Goal: Transaction & Acquisition: Purchase product/service

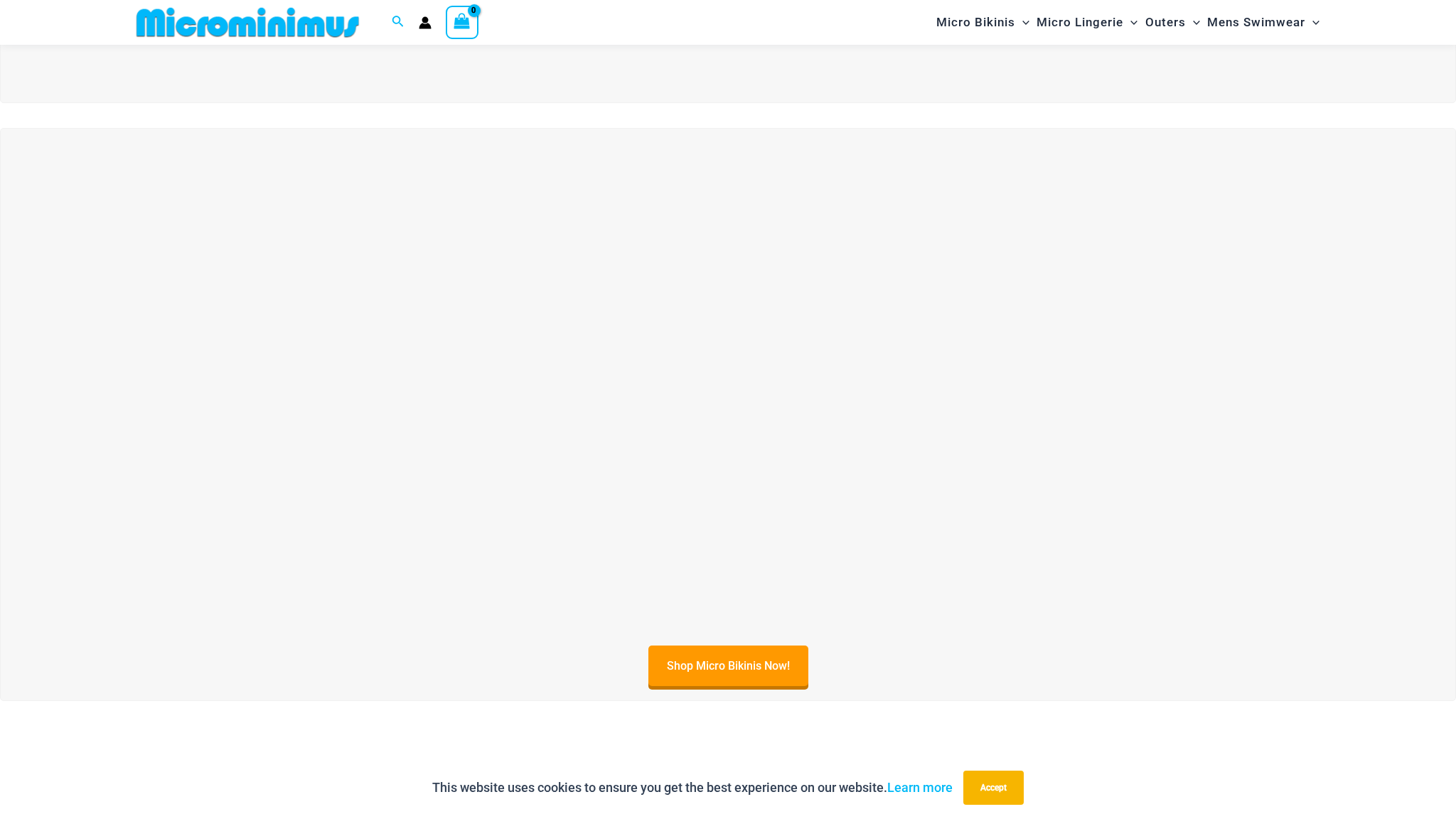
scroll to position [509, 0]
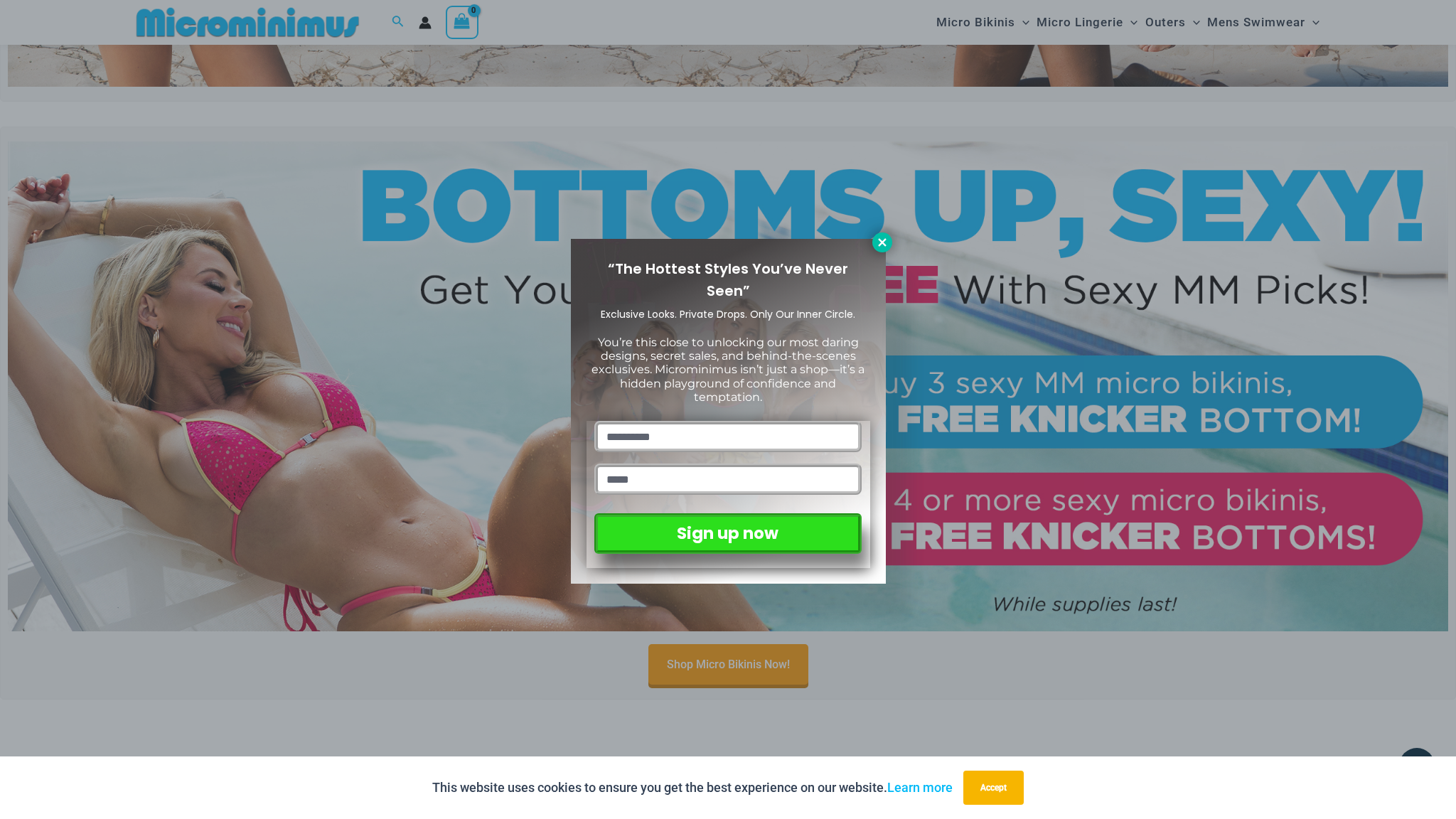
click at [881, 249] on button at bounding box center [882, 242] width 20 height 20
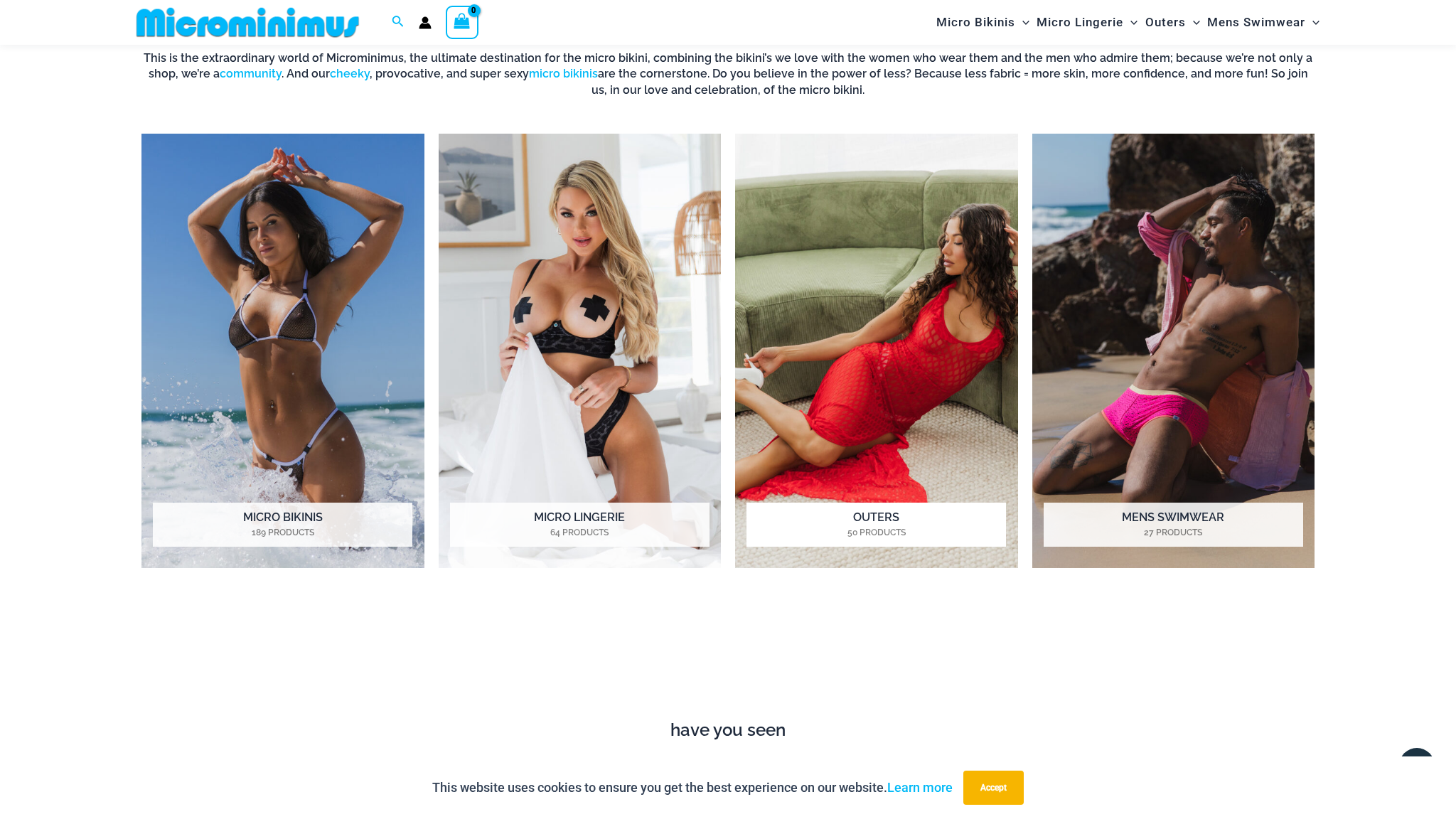
scroll to position [1284, 0]
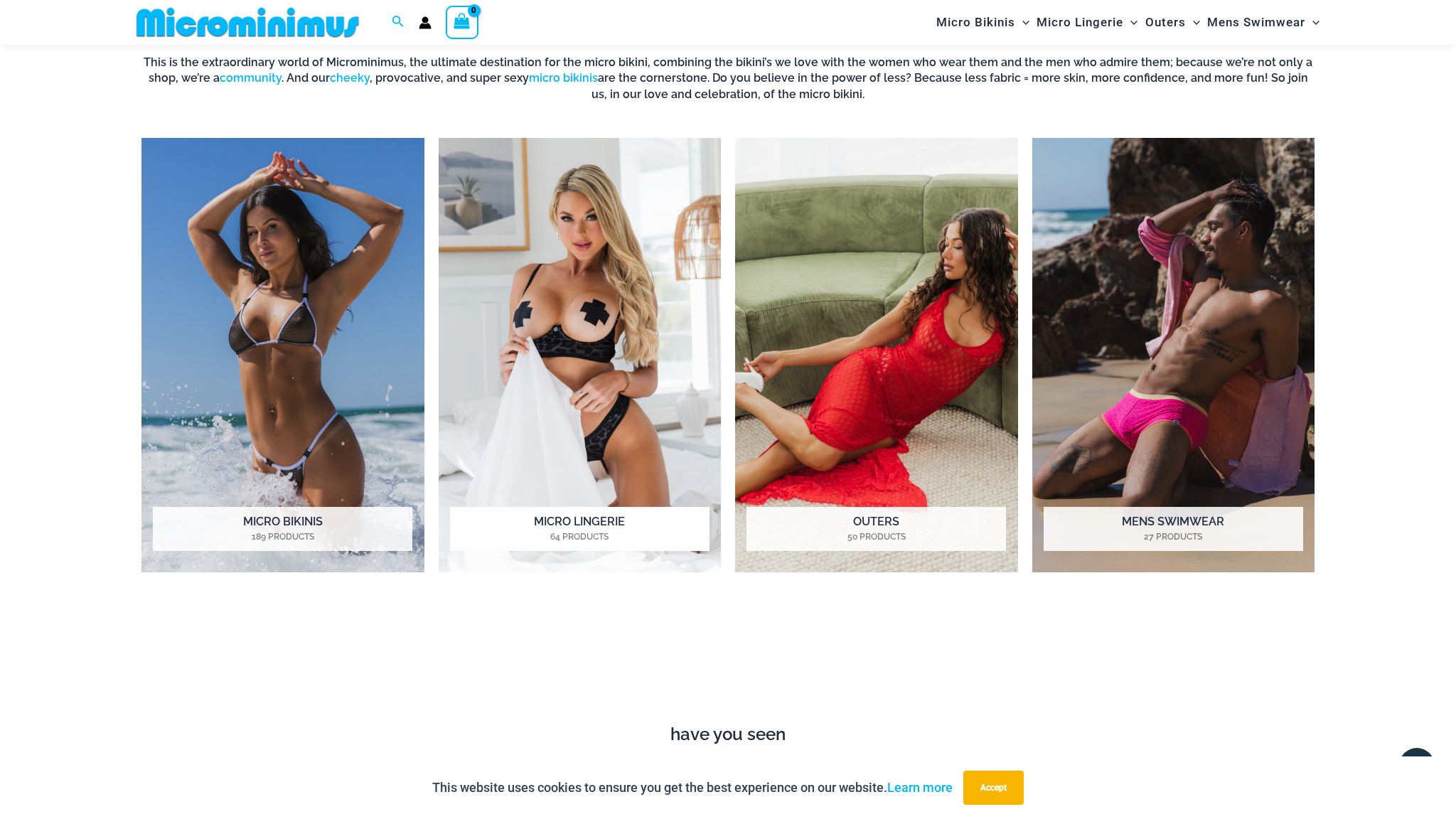
click at [586, 309] on img "Visit product category Micro Lingerie" at bounding box center [580, 355] width 283 height 434
click at [365, 361] on img "Visit product category Micro Bikinis" at bounding box center [283, 355] width 283 height 434
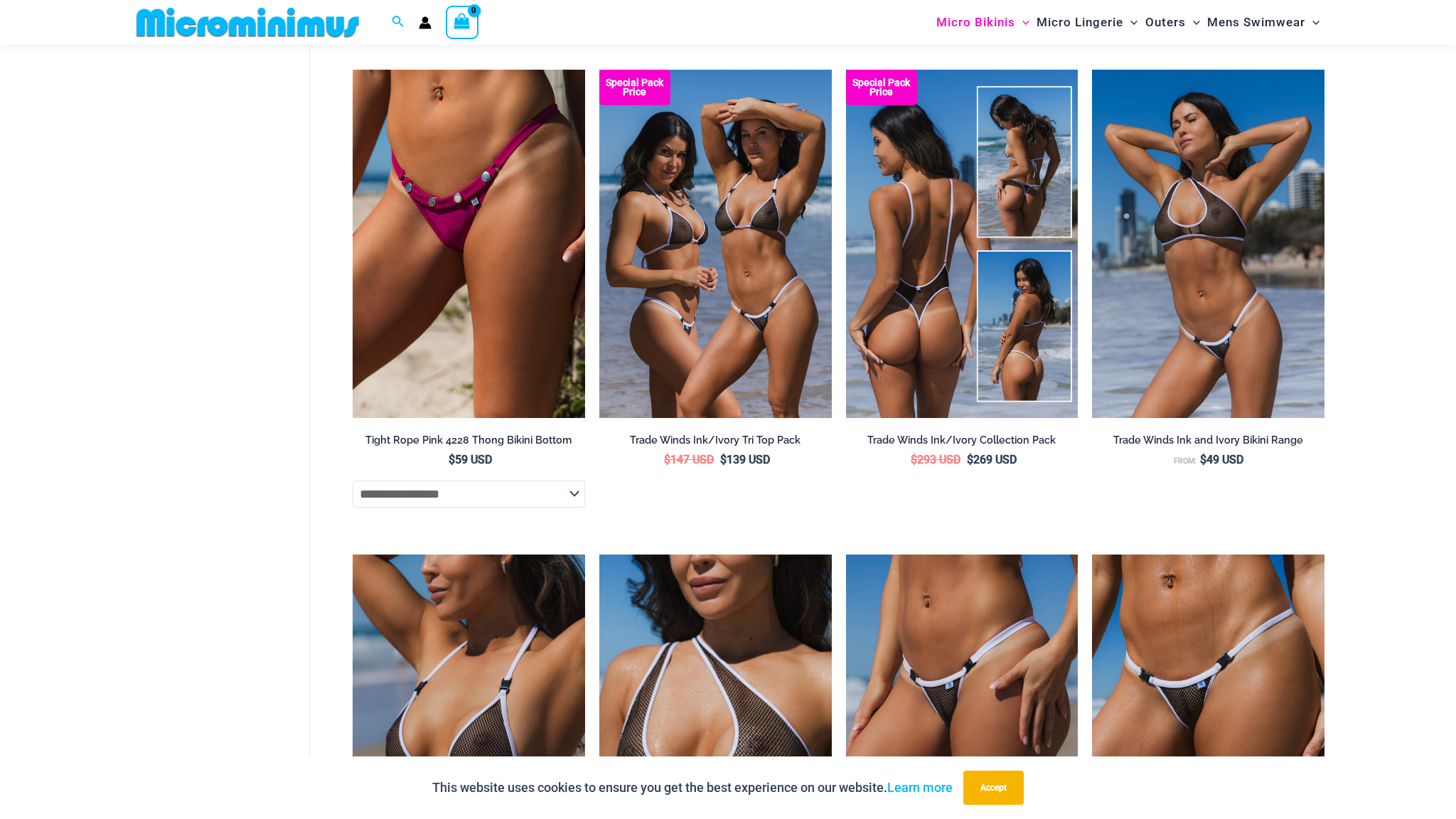
scroll to position [883, 0]
click at [923, 372] on img at bounding box center [962, 242] width 233 height 348
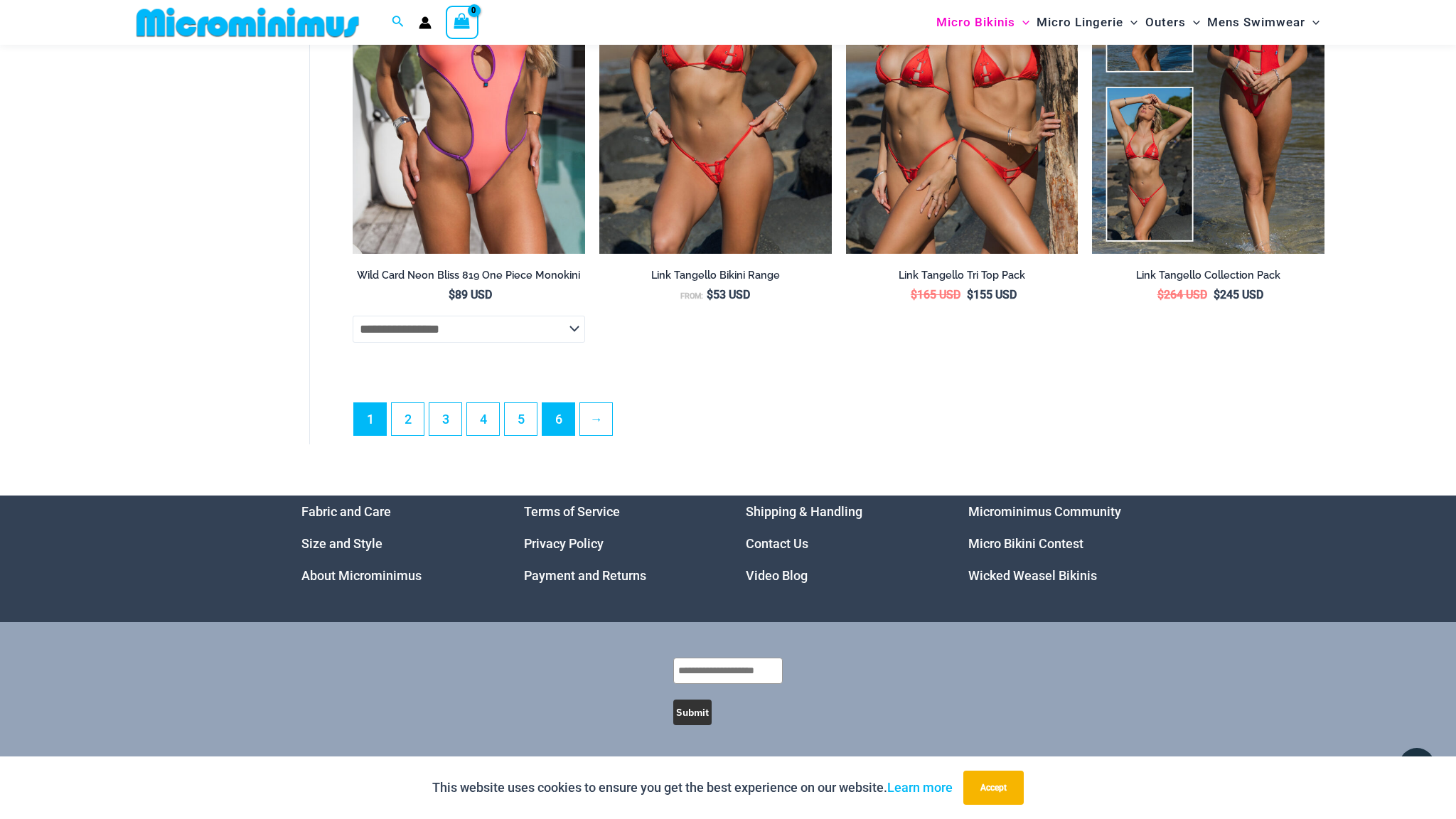
scroll to position [3990, 0]
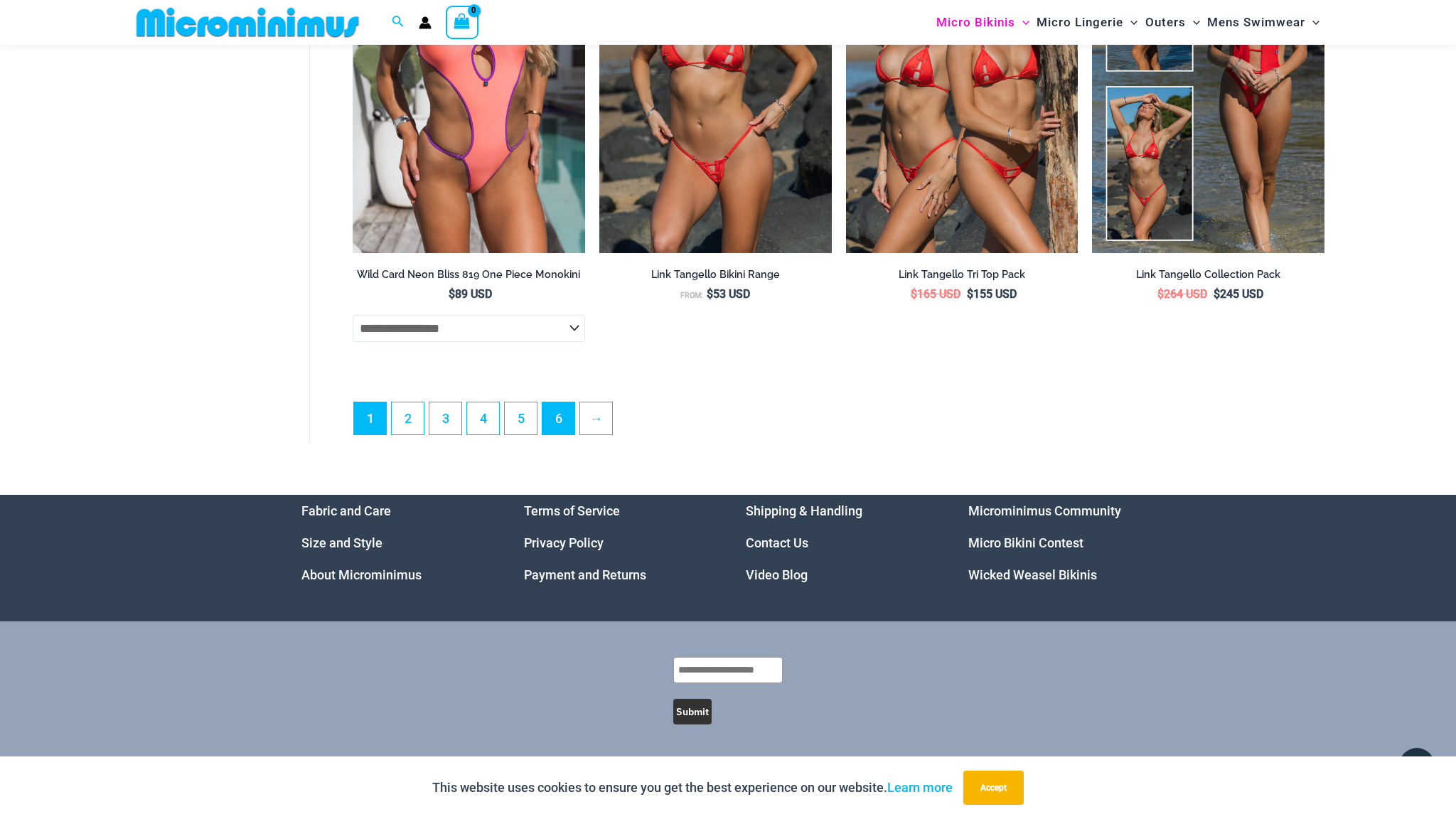
click at [554, 415] on link "6" at bounding box center [558, 418] width 32 height 32
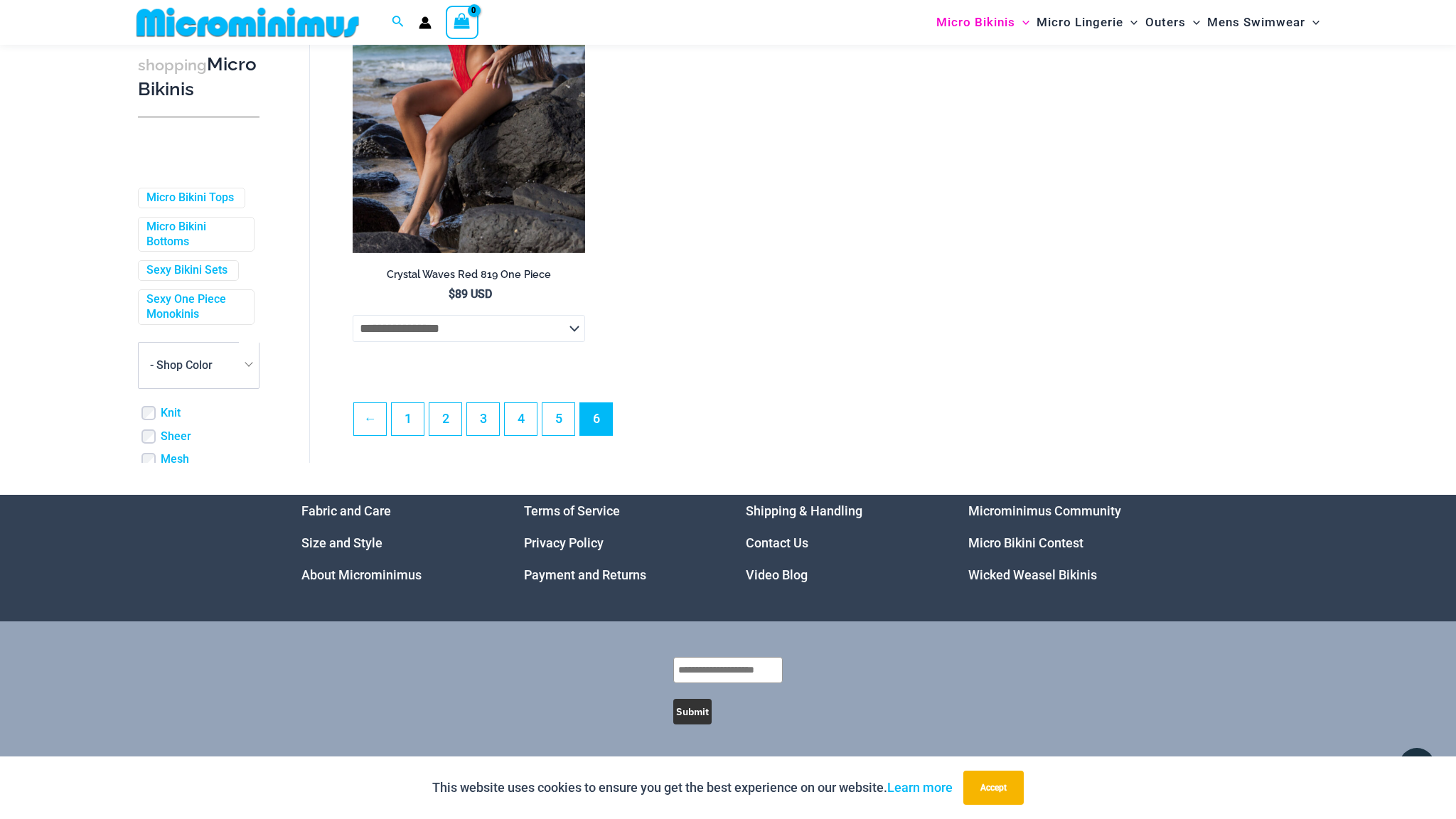
scroll to position [3649, 0]
click at [483, 428] on link "3" at bounding box center [483, 418] width 32 height 32
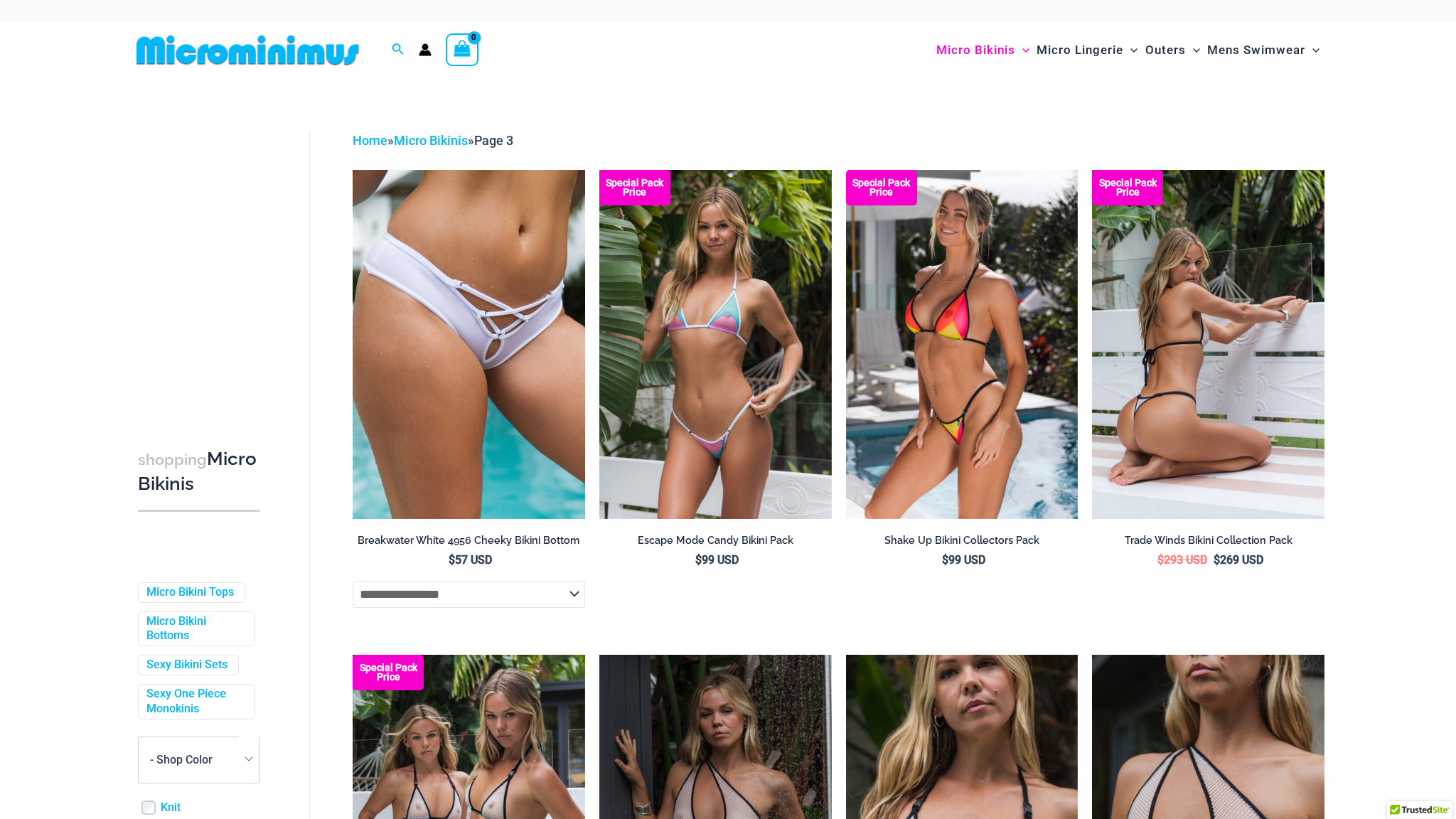
scroll to position [4, 0]
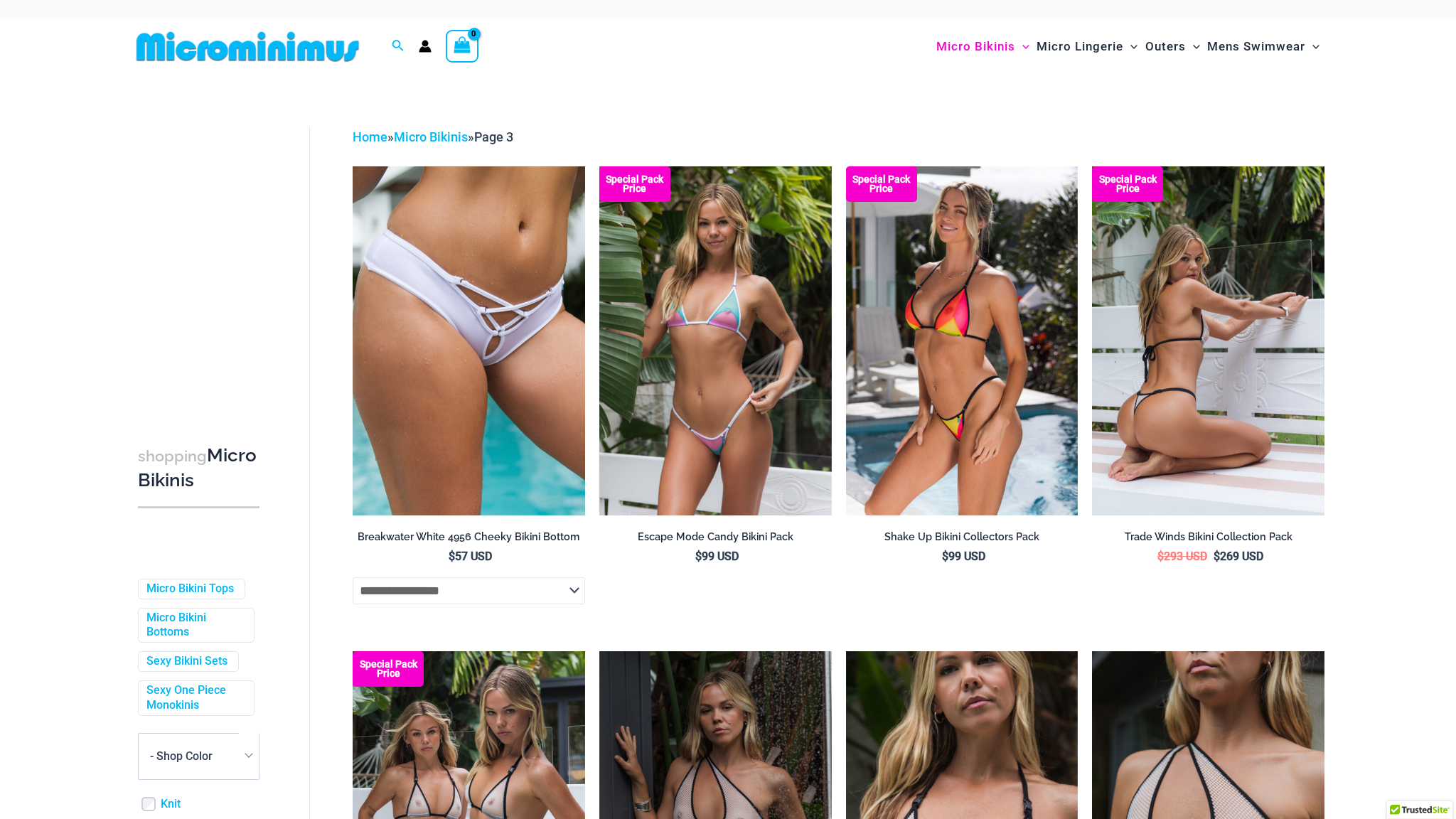
click at [1137, 447] on img at bounding box center [1208, 340] width 233 height 348
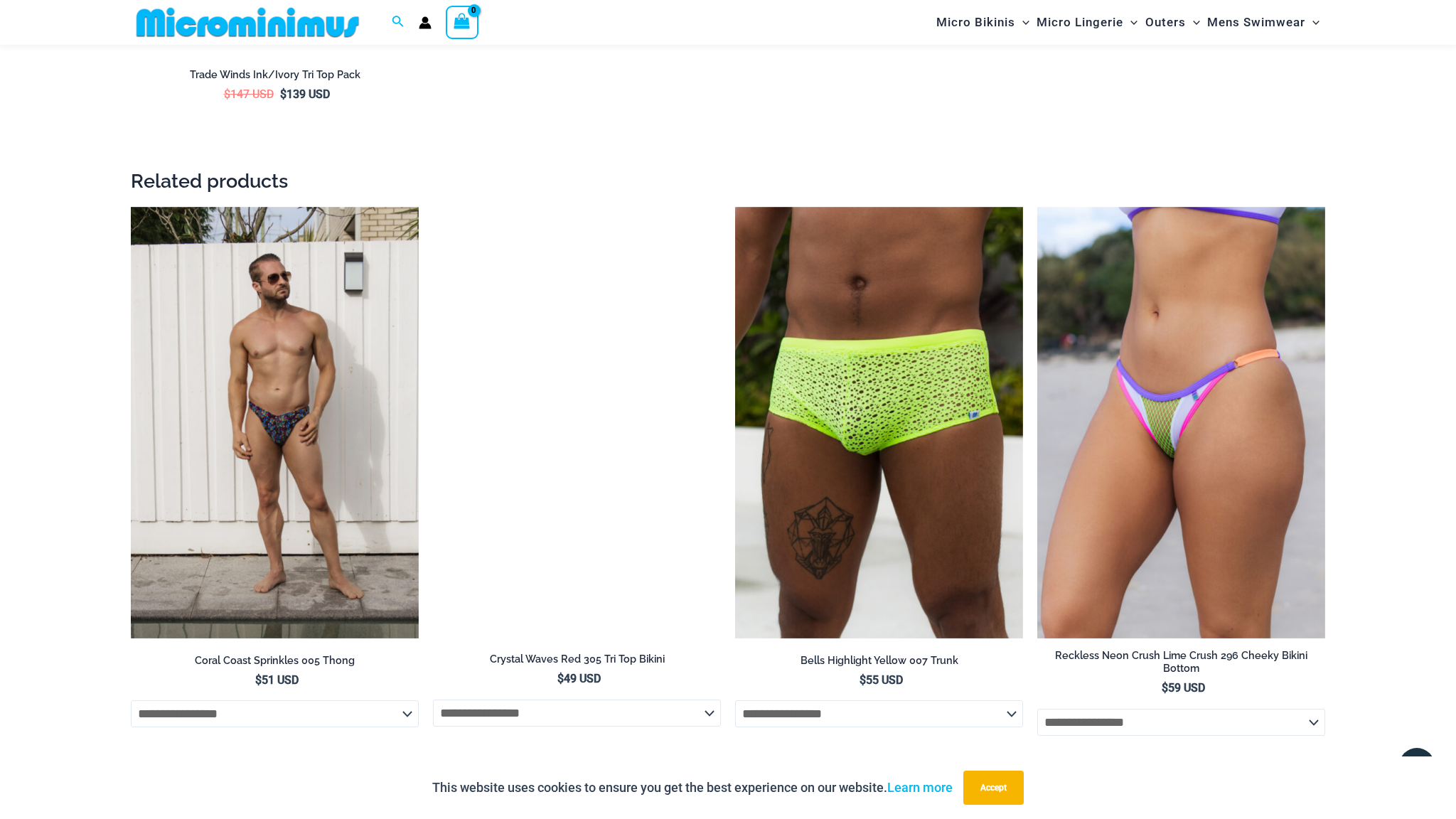
scroll to position [3580, 0]
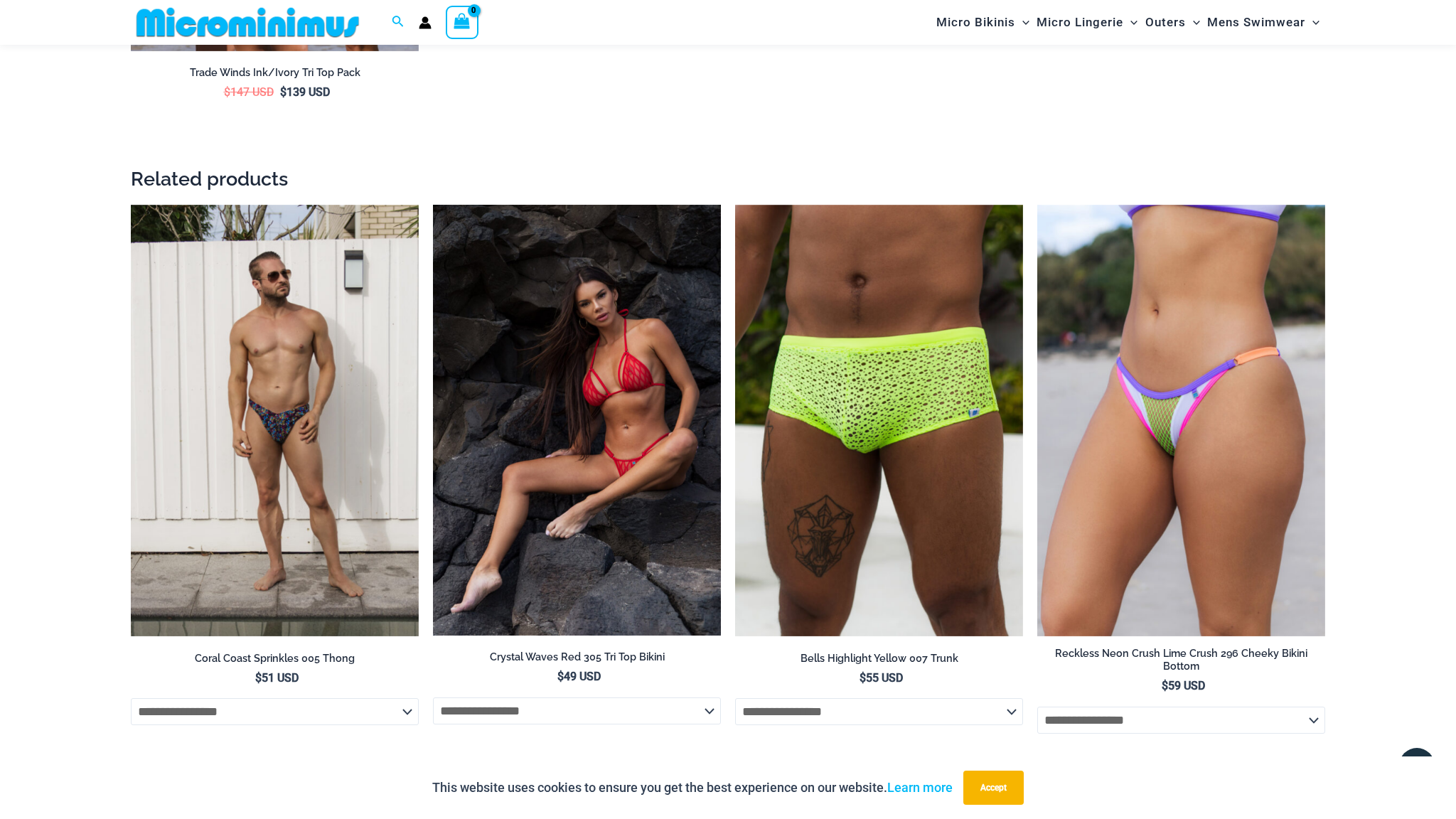
click at [647, 465] on img at bounding box center [577, 421] width 288 height 431
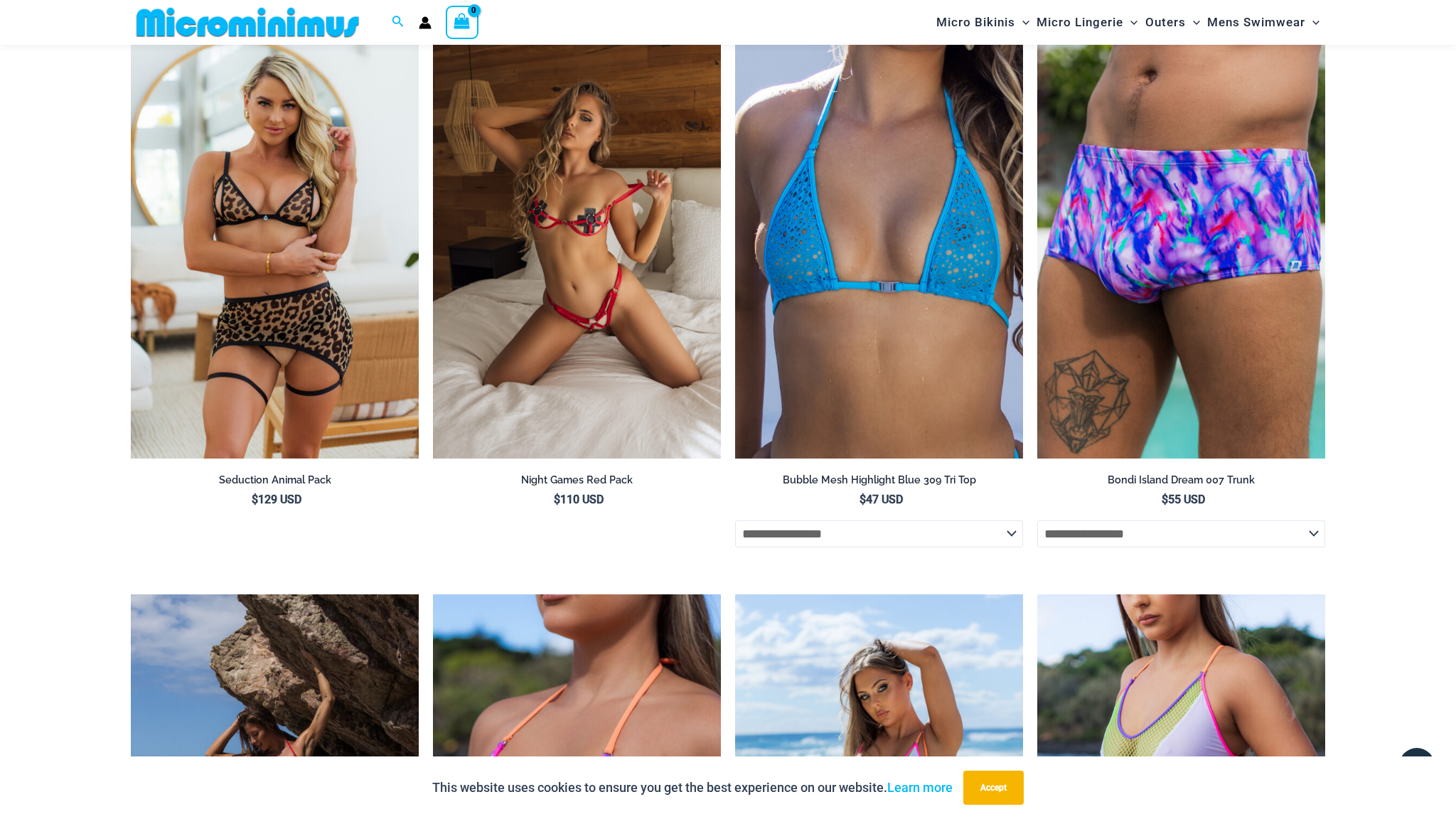
scroll to position [4915, 0]
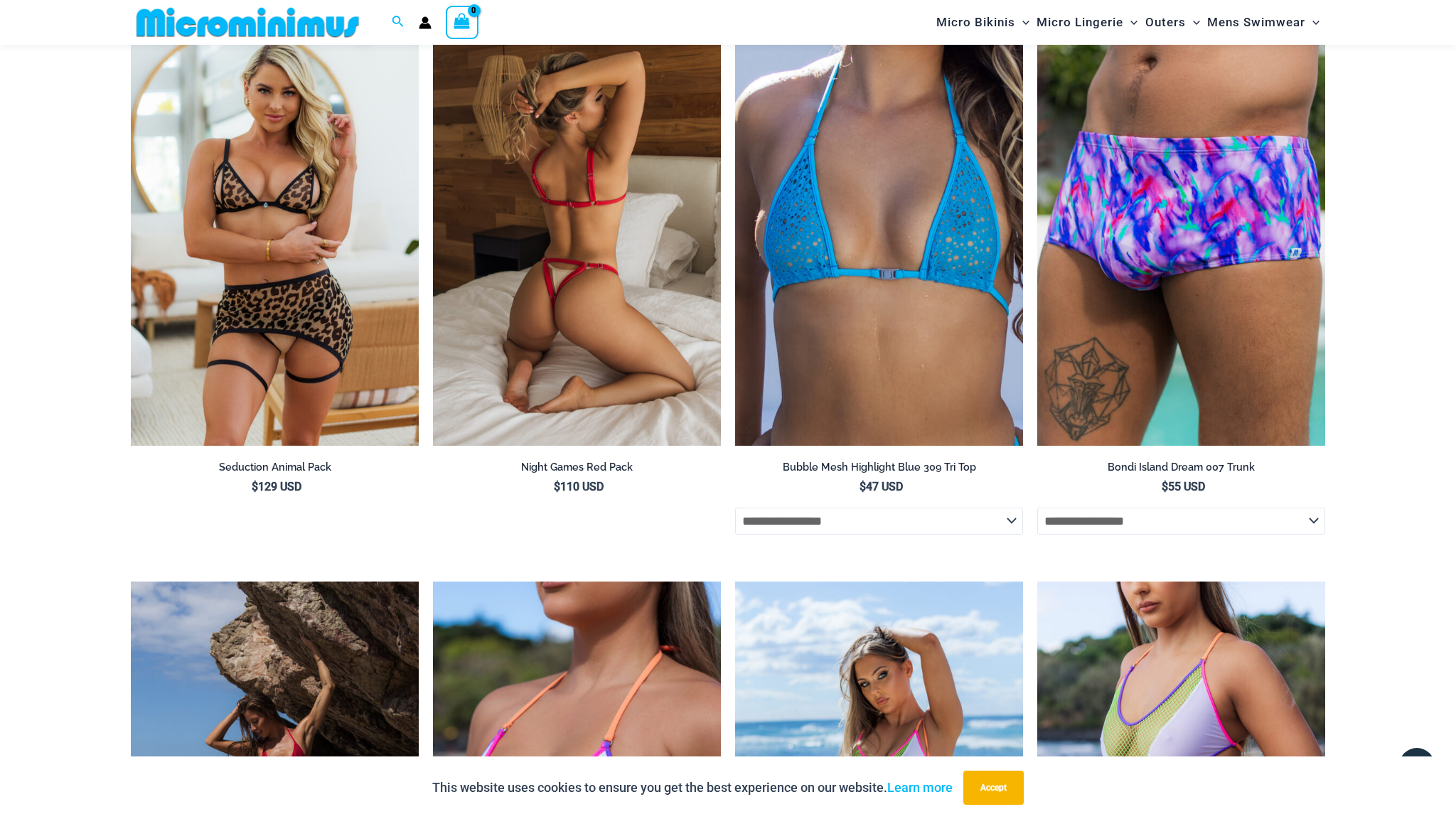
click at [564, 277] on img at bounding box center [577, 230] width 288 height 433
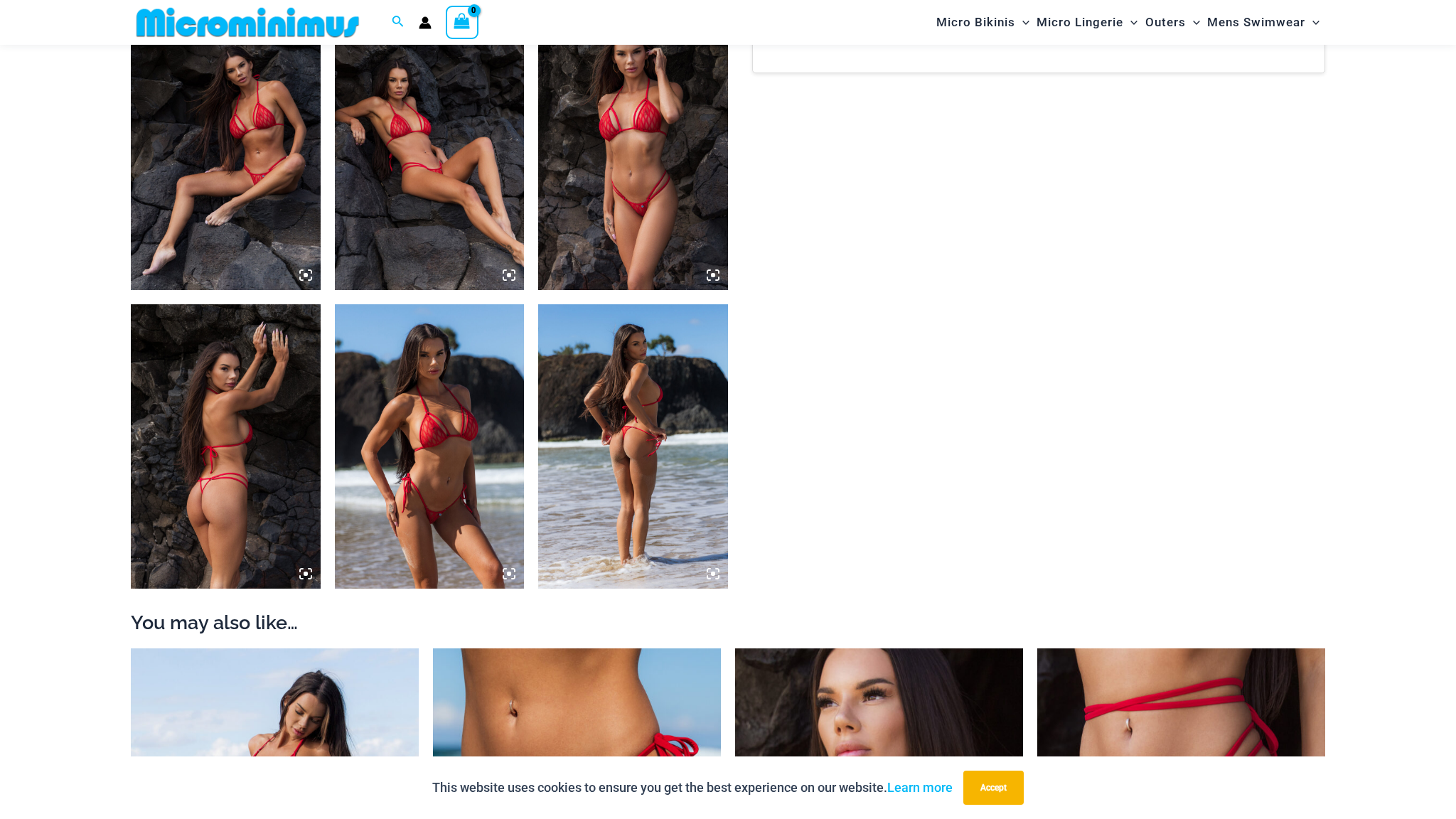
click at [647, 465] on img at bounding box center [633, 446] width 189 height 284
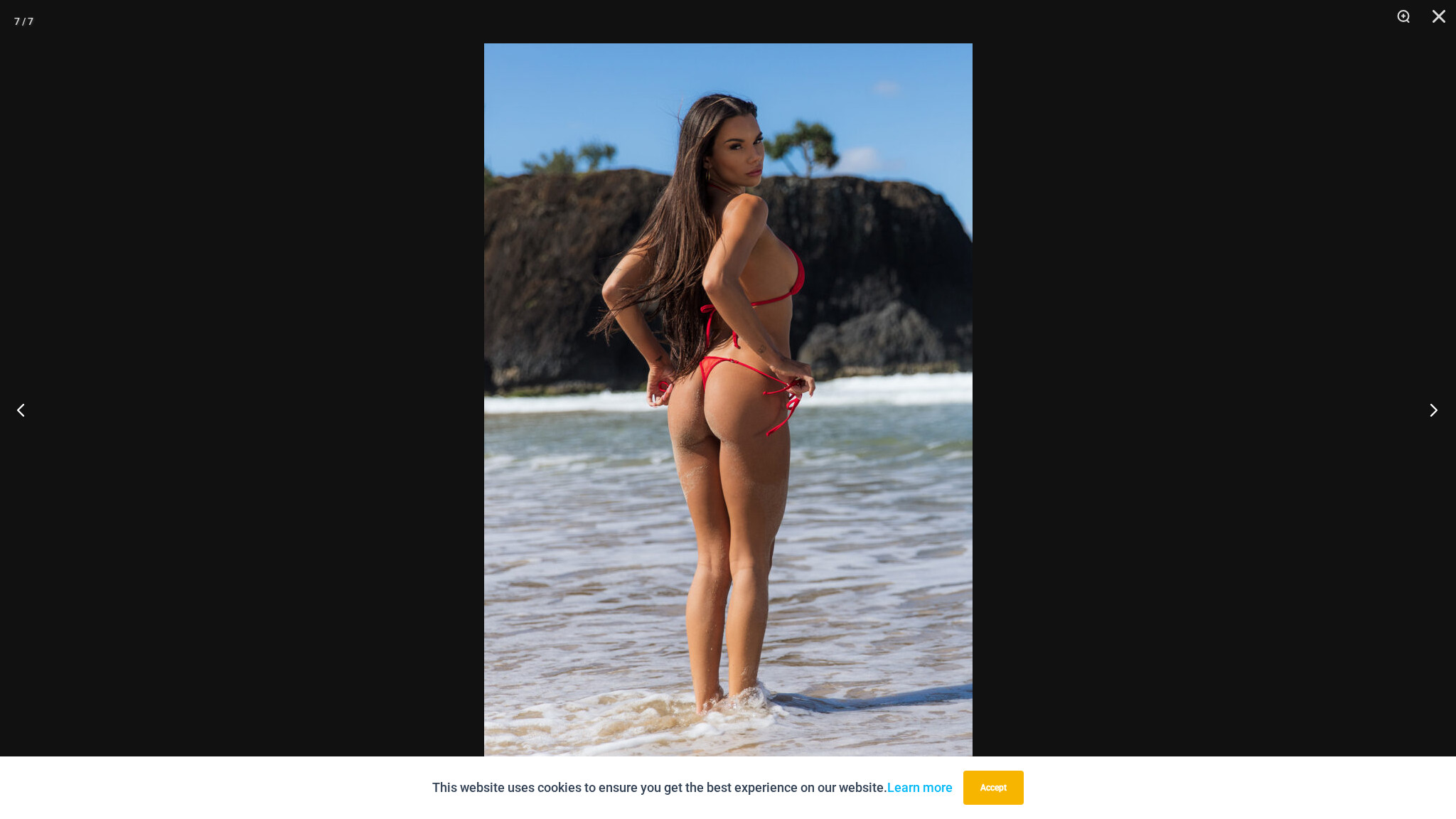
click at [1430, 404] on button "Next" at bounding box center [1429, 409] width 53 height 71
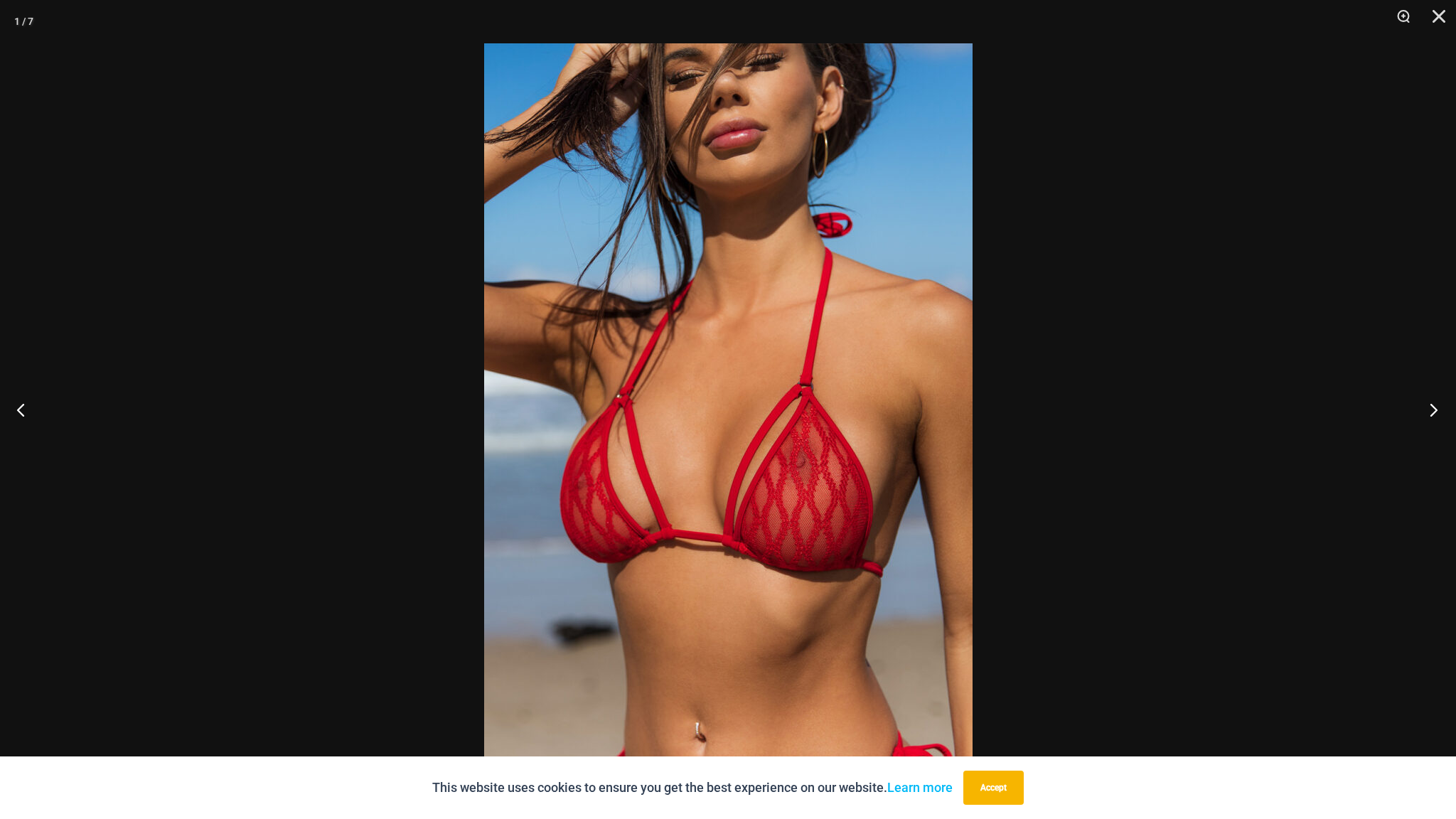
click at [1430, 404] on button "Next" at bounding box center [1429, 409] width 53 height 71
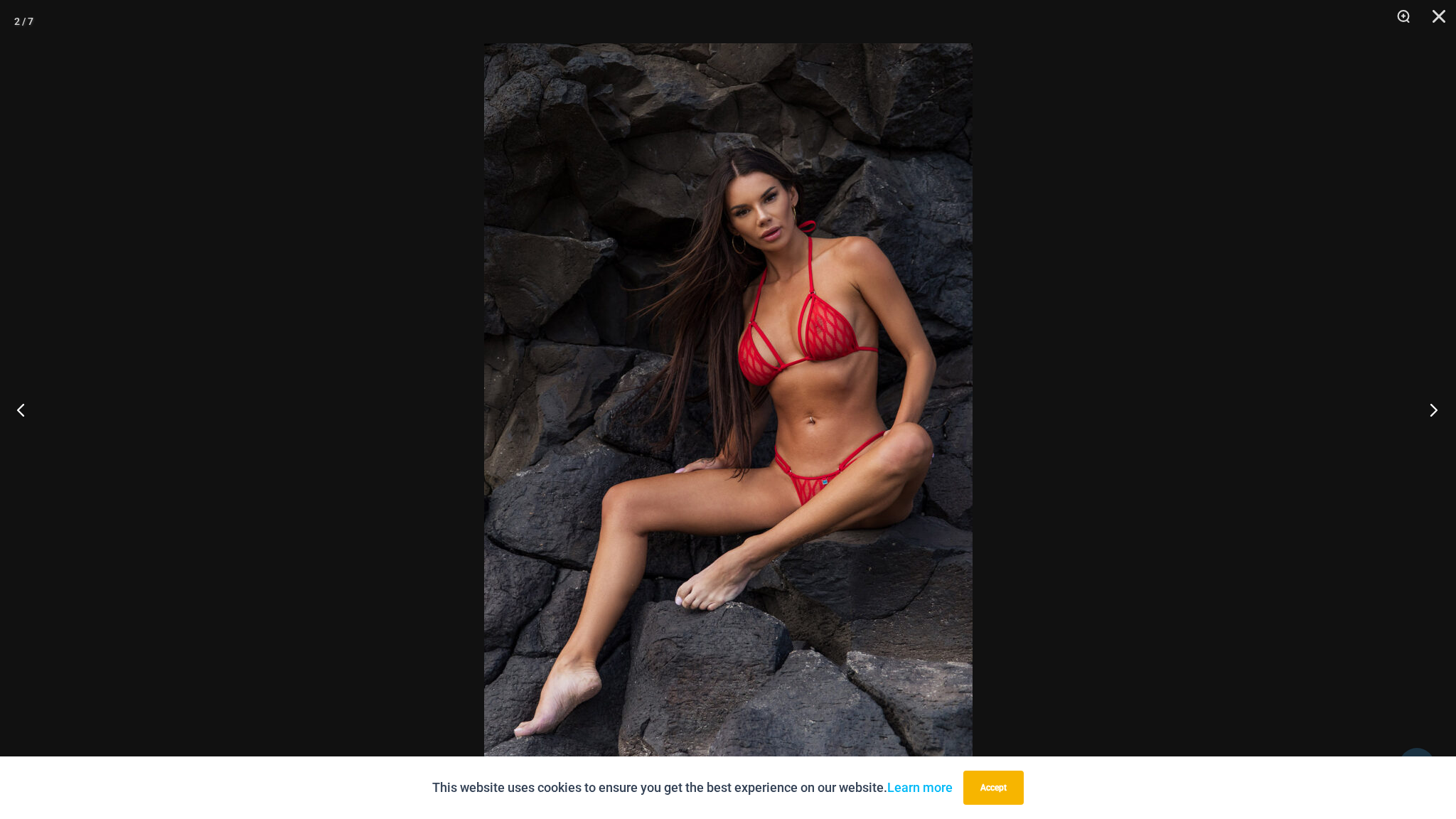
click at [1430, 404] on button "Next" at bounding box center [1429, 409] width 53 height 71
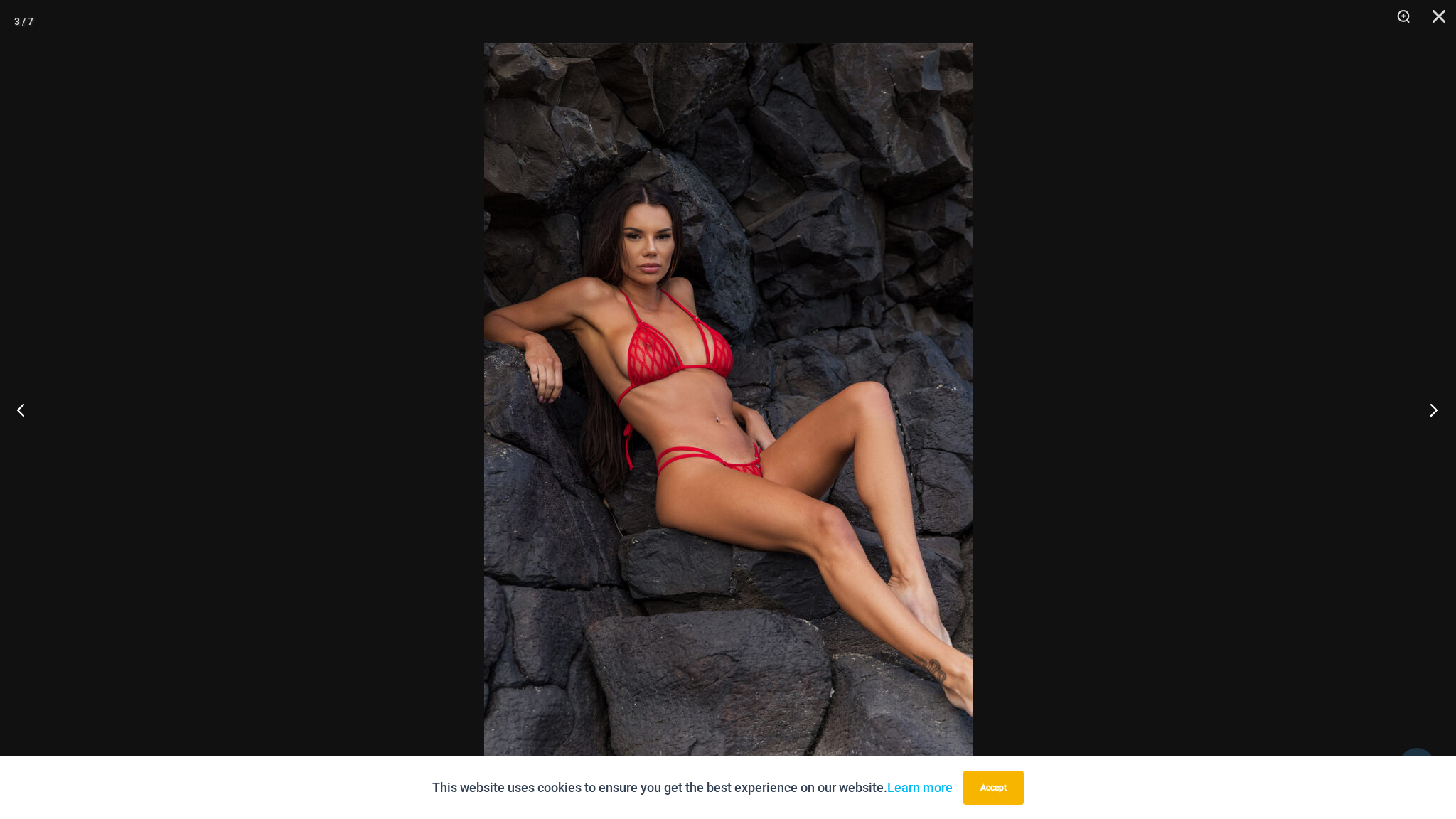
click at [1430, 404] on button "Next" at bounding box center [1429, 409] width 53 height 71
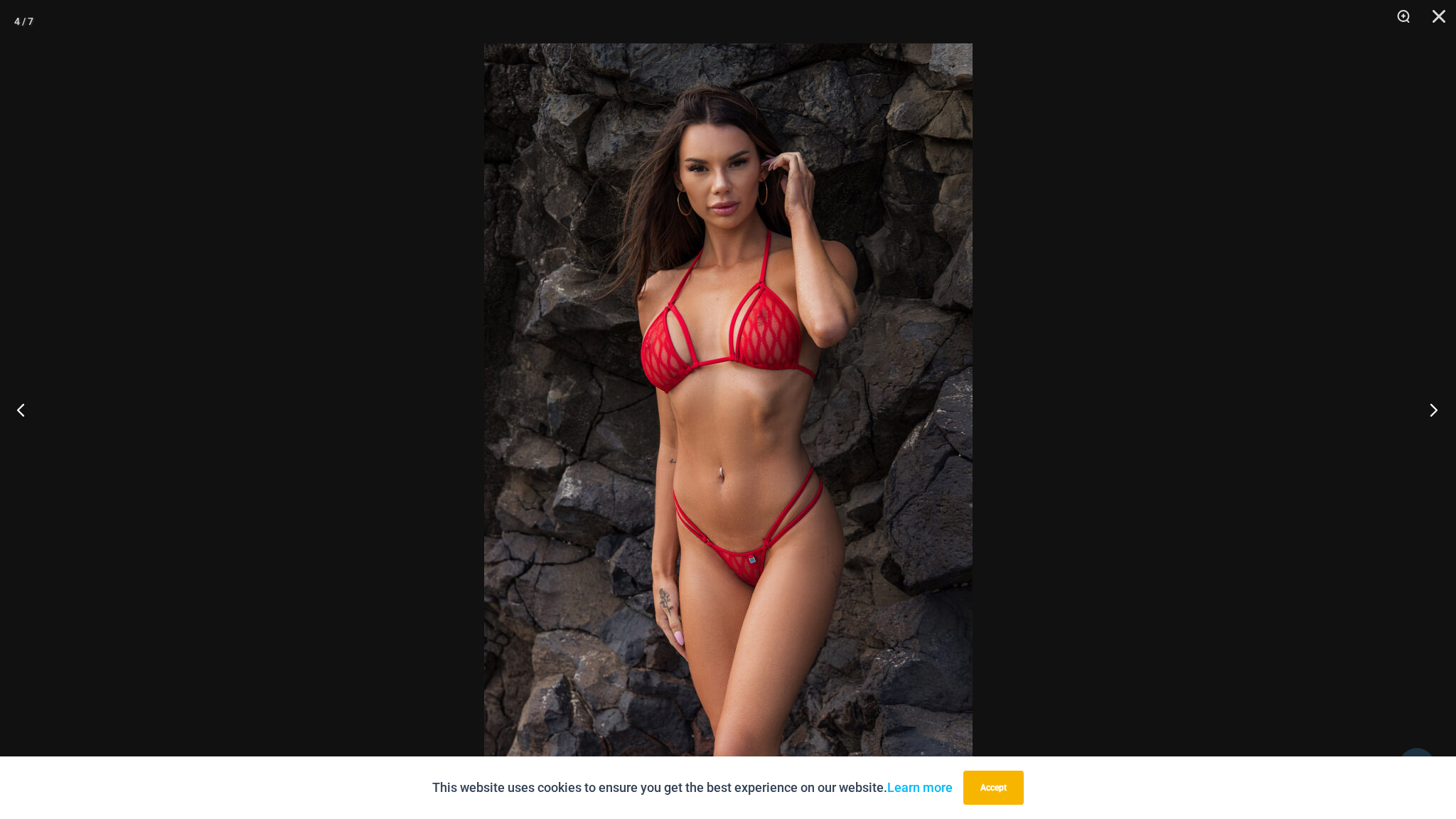
click at [1430, 404] on button "Next" at bounding box center [1429, 409] width 53 height 71
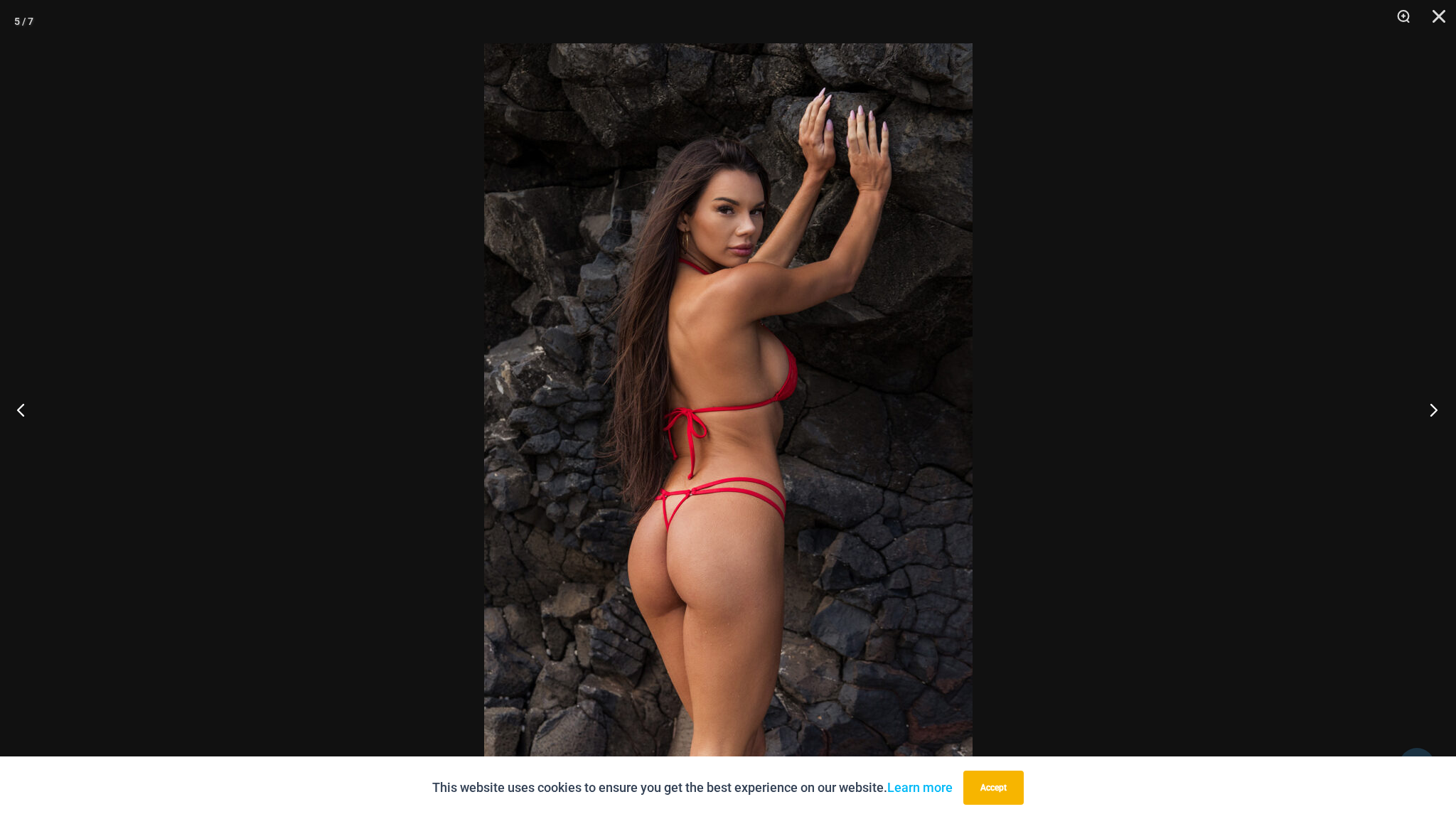
click at [1430, 404] on button "Next" at bounding box center [1429, 409] width 53 height 71
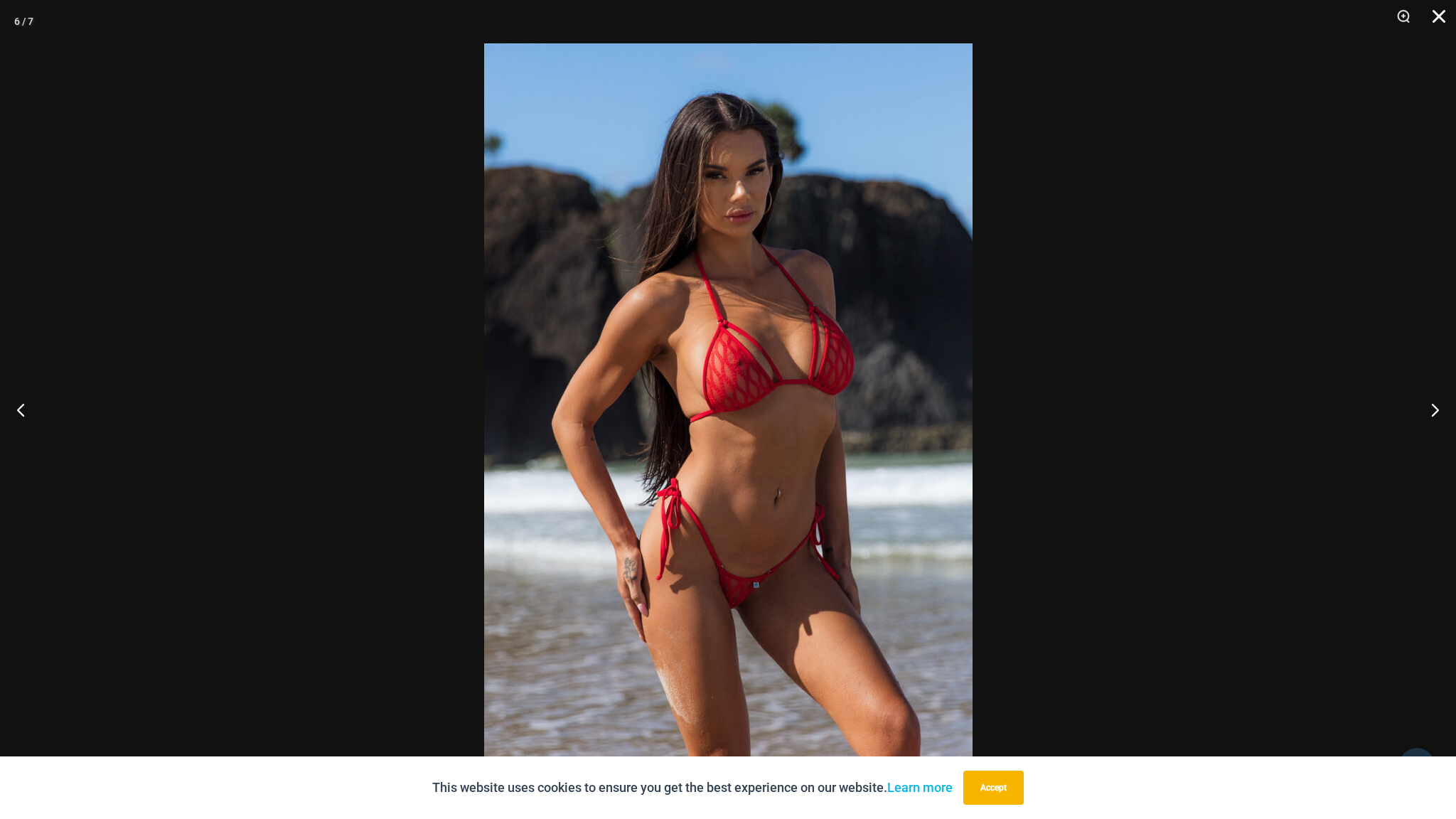
click at [1436, 10] on button "Close" at bounding box center [1434, 21] width 36 height 43
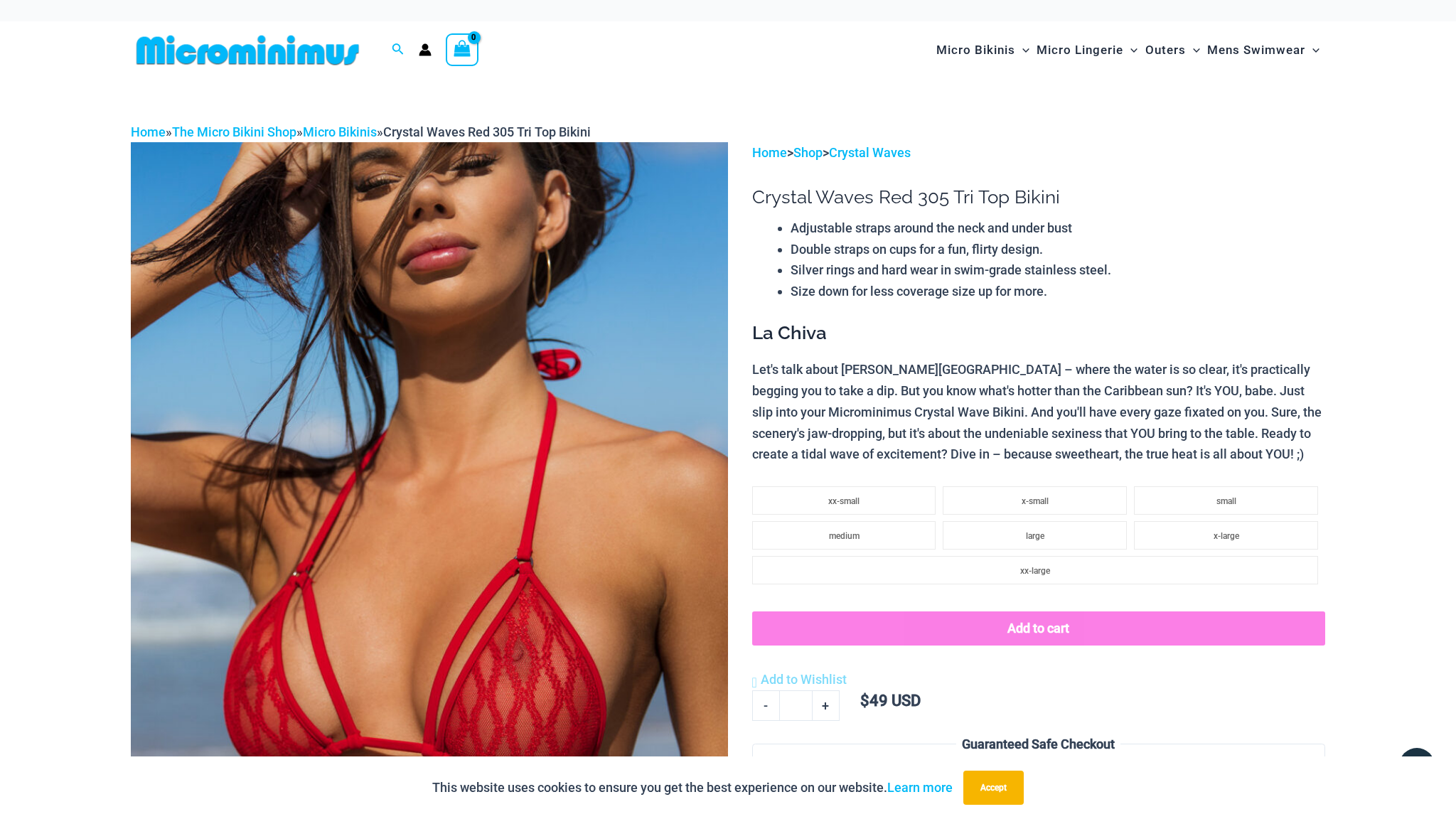
scroll to position [0, 0]
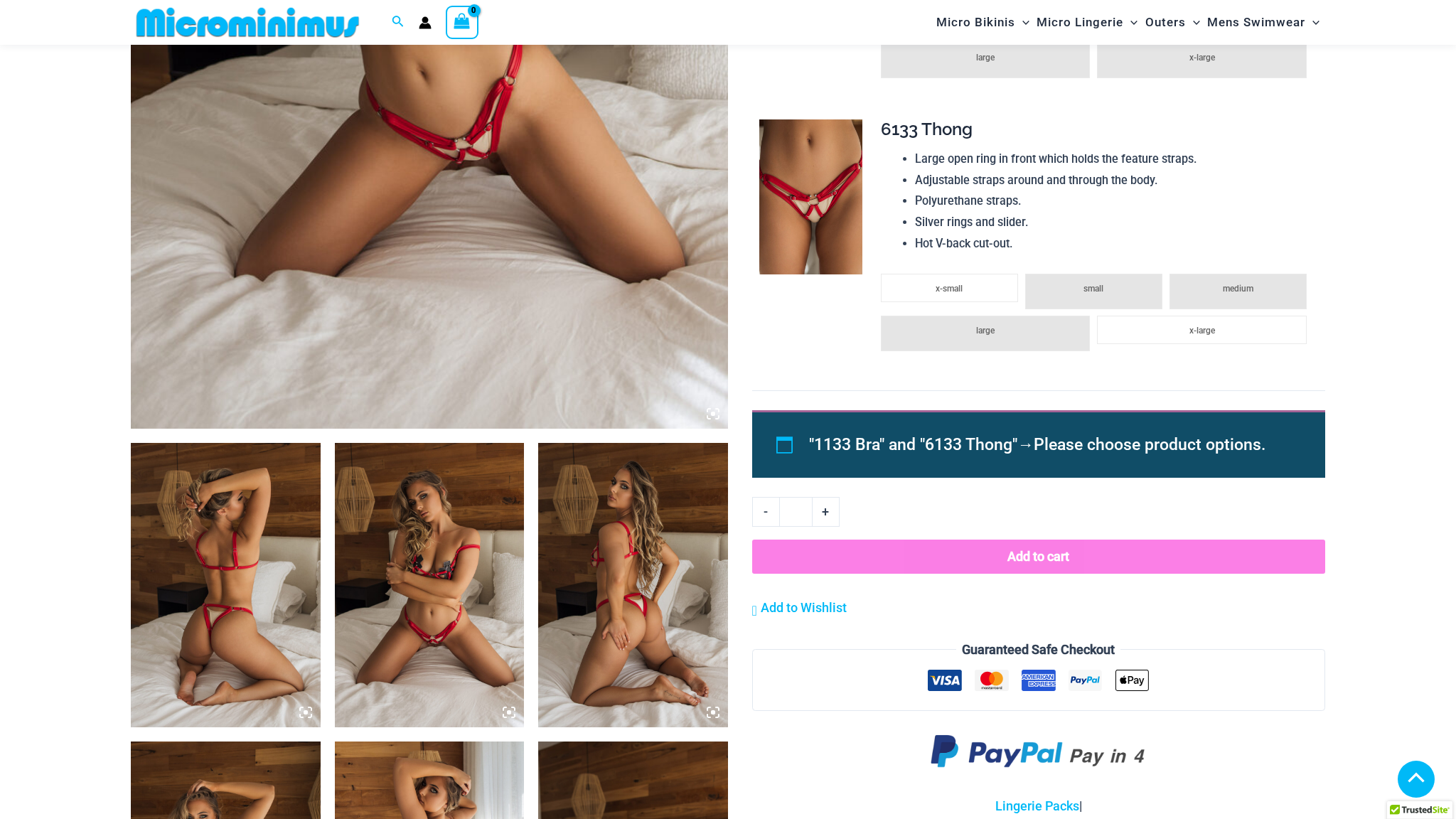
scroll to position [597, 0]
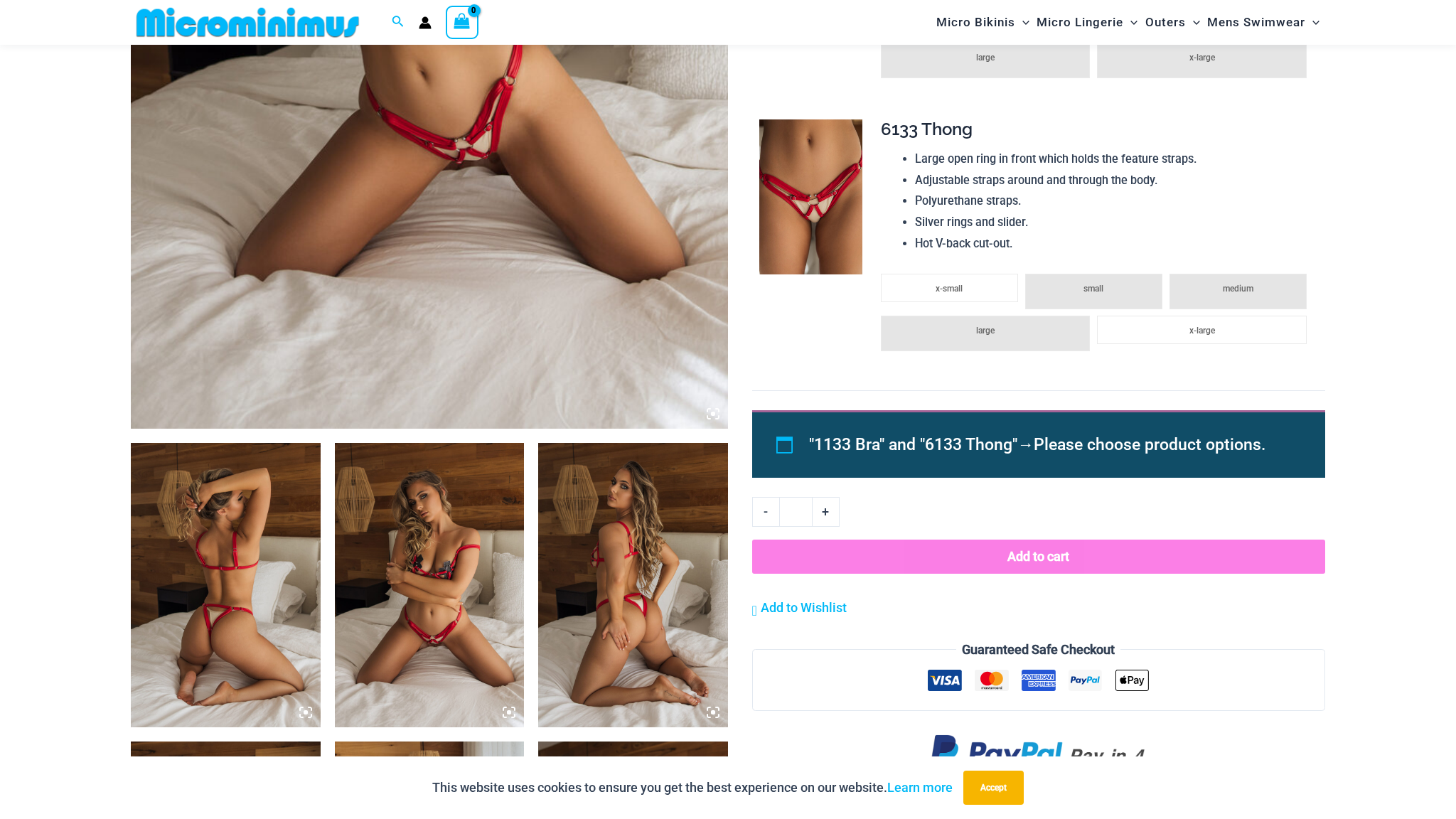
click at [514, 710] on icon at bounding box center [509, 712] width 13 height 13
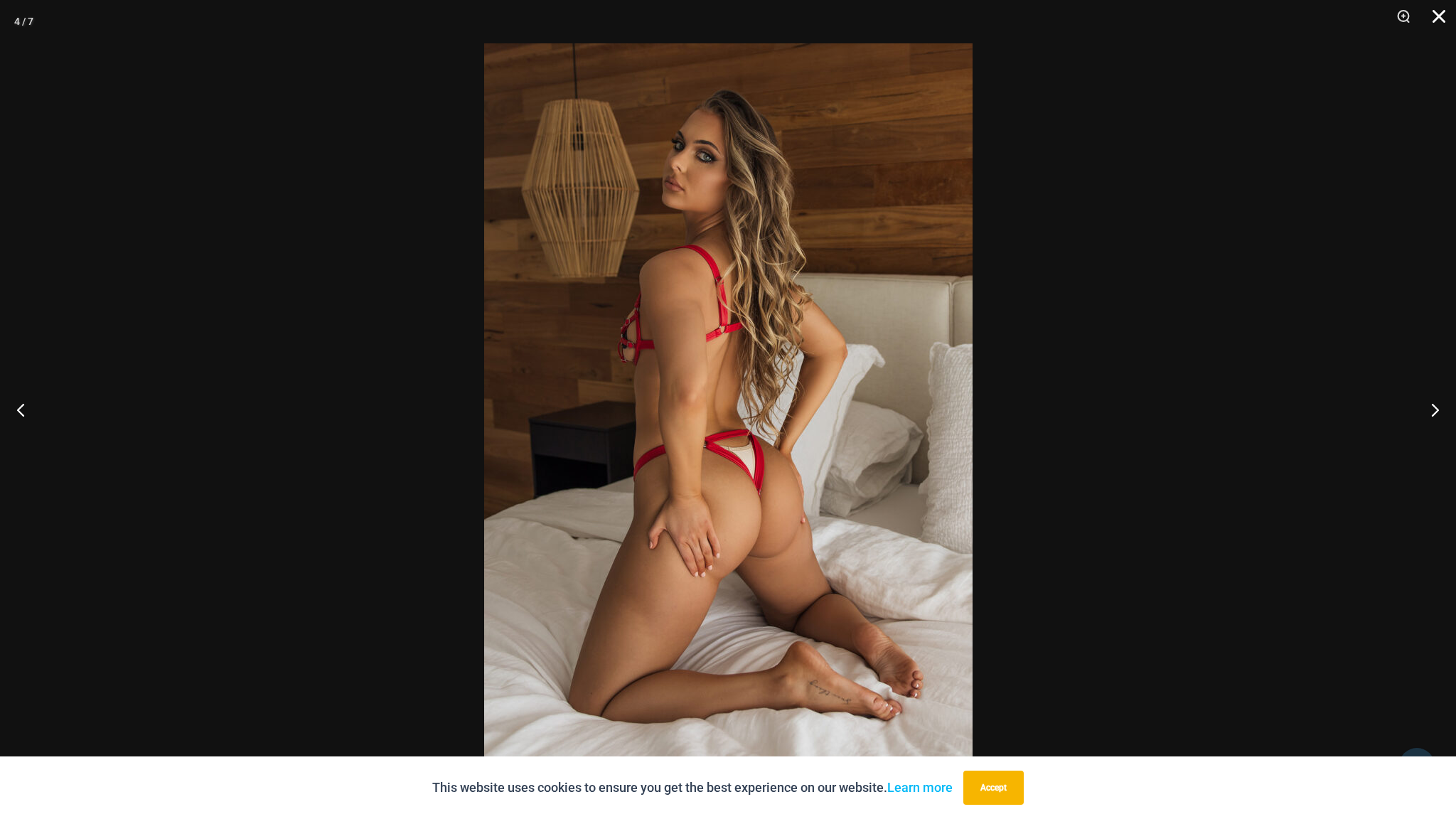
click at [1445, 22] on button "Close" at bounding box center [1434, 21] width 36 height 43
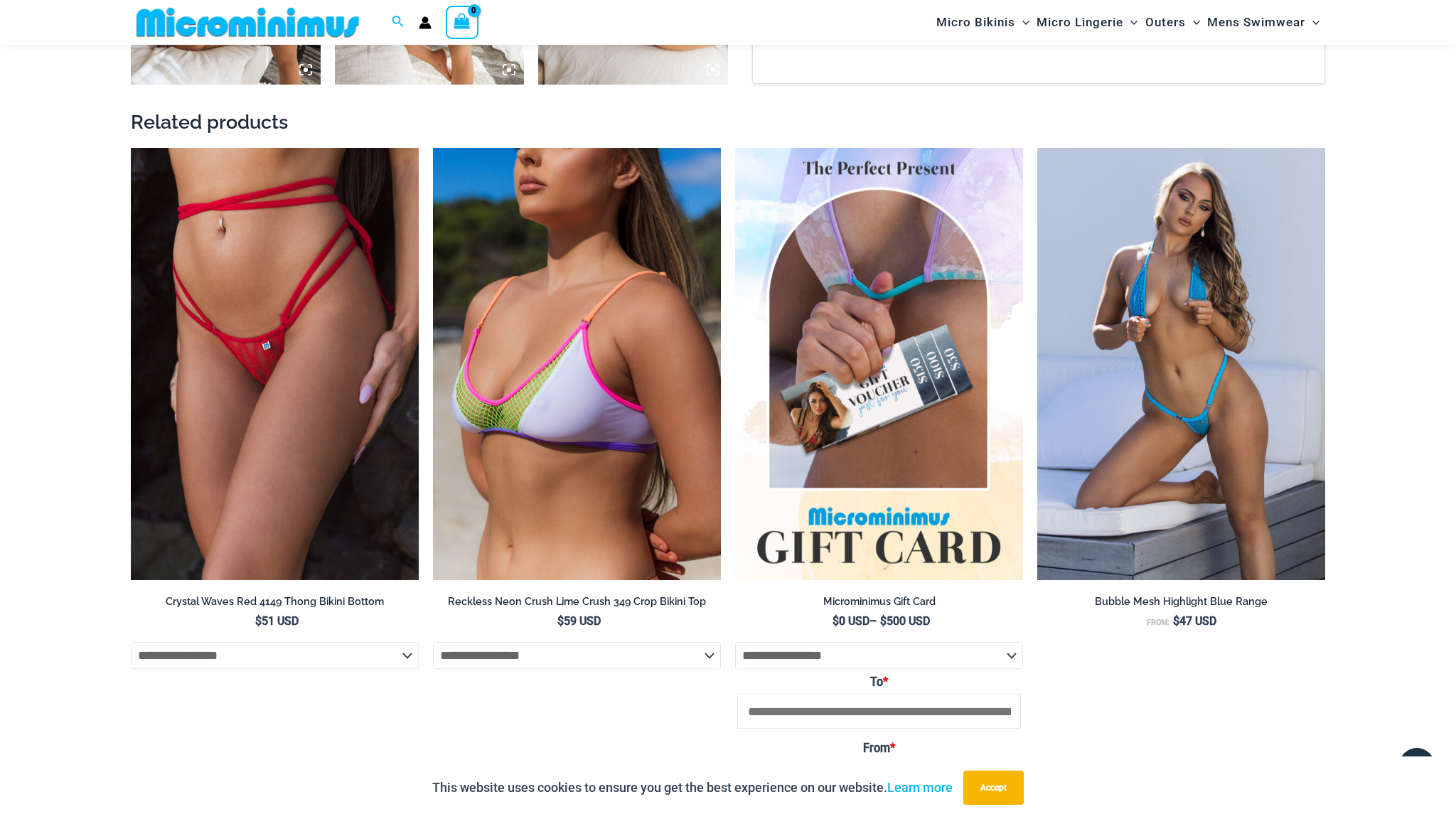
scroll to position [1540, 0]
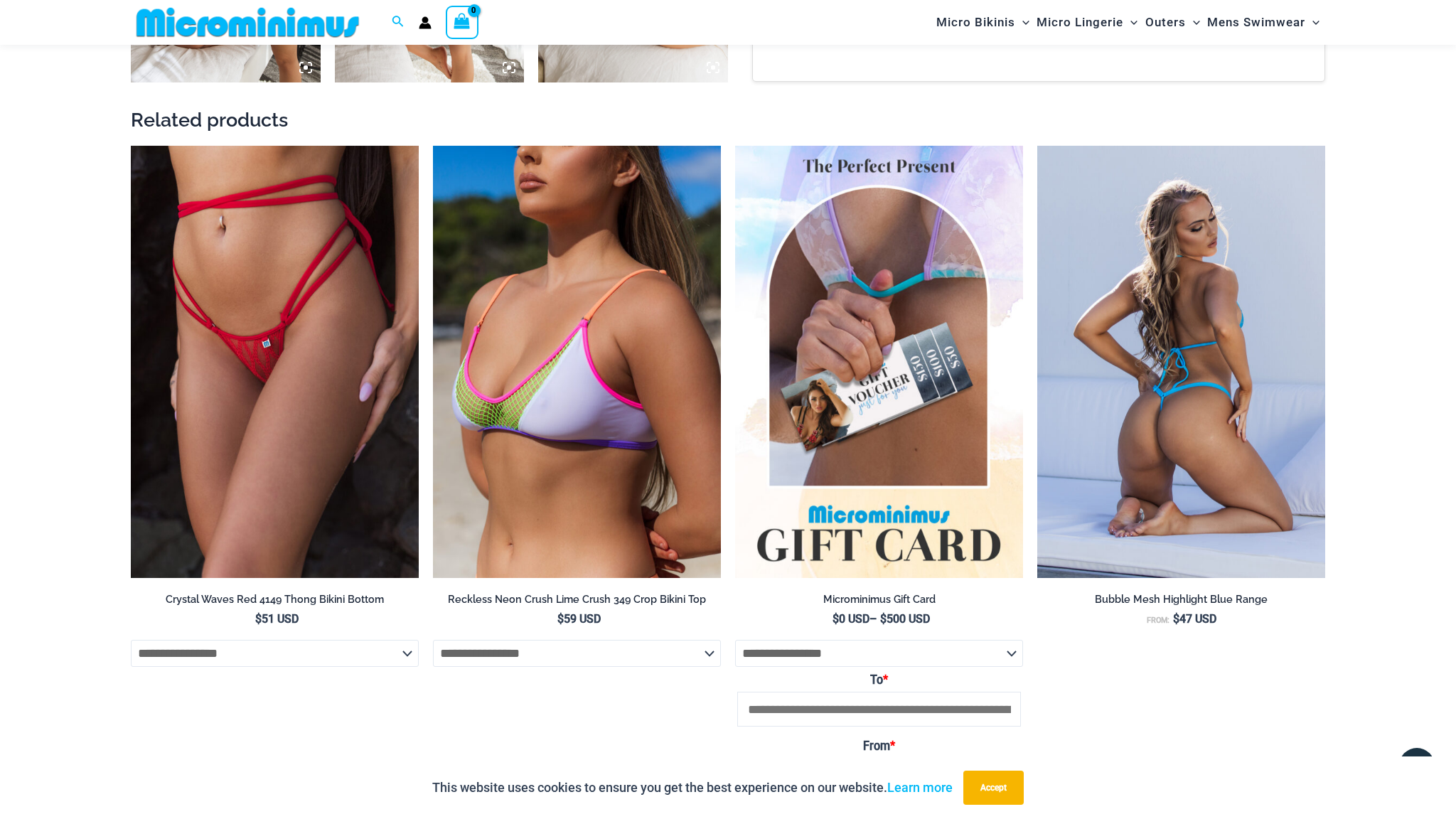
click at [1241, 363] on img at bounding box center [1182, 362] width 288 height 433
